Goal: Use online tool/utility: Utilize a website feature to perform a specific function

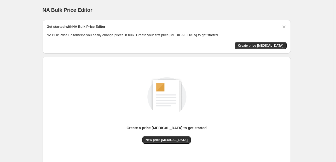
click at [164, 133] on div "Create a price change job to get started" at bounding box center [166, 130] width 80 height 11
click at [163, 137] on span "New price change job" at bounding box center [167, 139] width 42 height 4
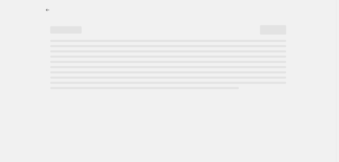
select select "percentage"
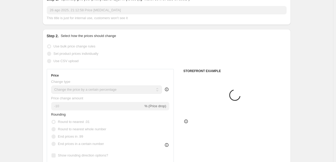
scroll to position [78, 0]
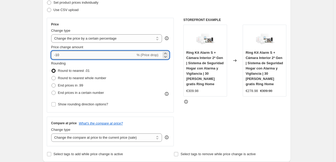
click at [106, 54] on input "-10" at bounding box center [93, 55] width 84 height 8
type input "-1"
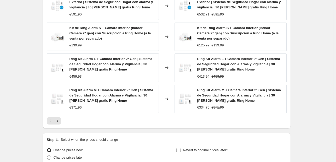
scroll to position [395, 0]
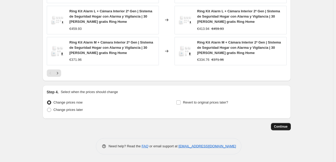
type input "-25"
click at [283, 129] on button "Continue" at bounding box center [281, 126] width 20 height 7
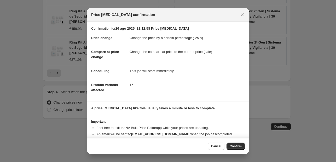
scroll to position [10, 0]
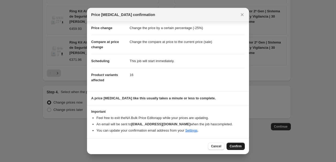
click at [228, 143] on button "Confirm" at bounding box center [236, 145] width 18 height 7
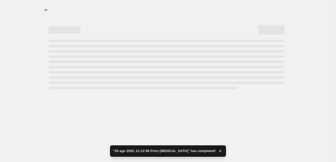
select select "percentage"
